Goal: Information Seeking & Learning: Learn about a topic

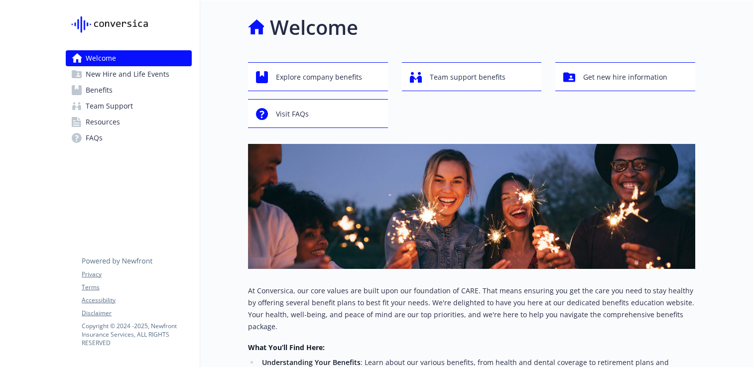
click at [121, 90] on link "Benefits" at bounding box center [129, 90] width 126 height 16
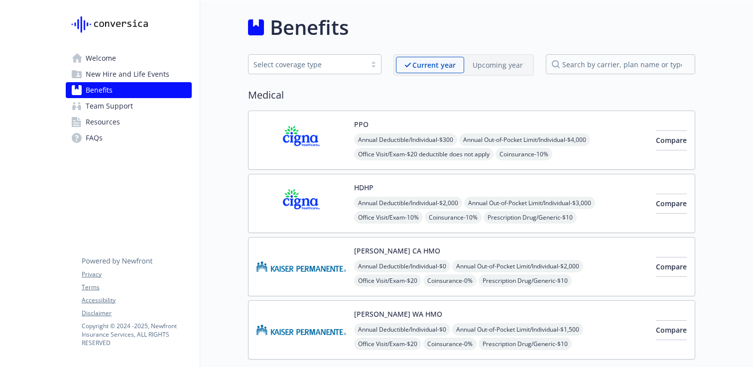
click at [341, 59] on div "Select coverage type" at bounding box center [308, 64] width 108 height 10
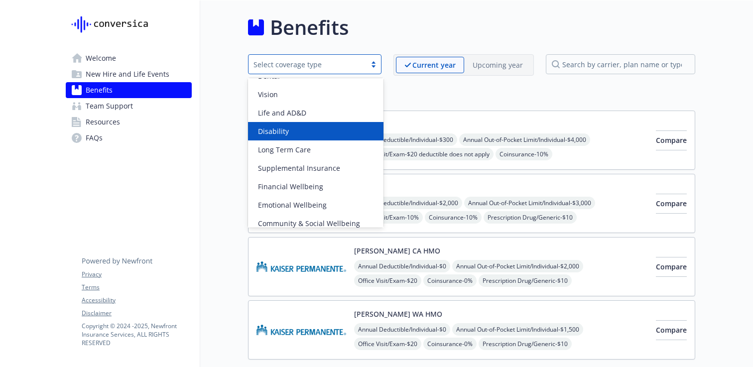
scroll to position [39, 0]
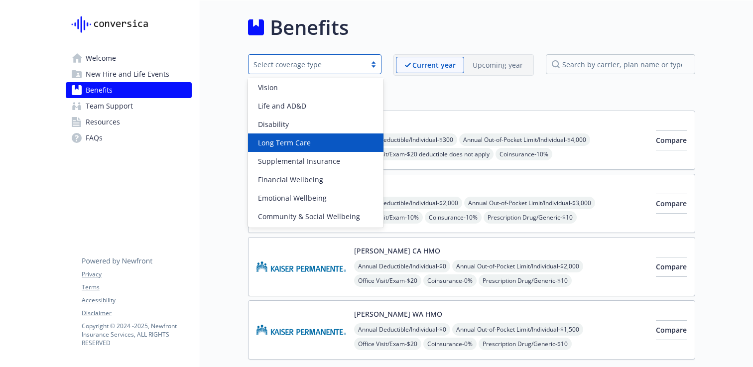
click at [533, 91] on h2 "Medical" at bounding box center [471, 95] width 447 height 15
